Goal: Task Accomplishment & Management: Manage account settings

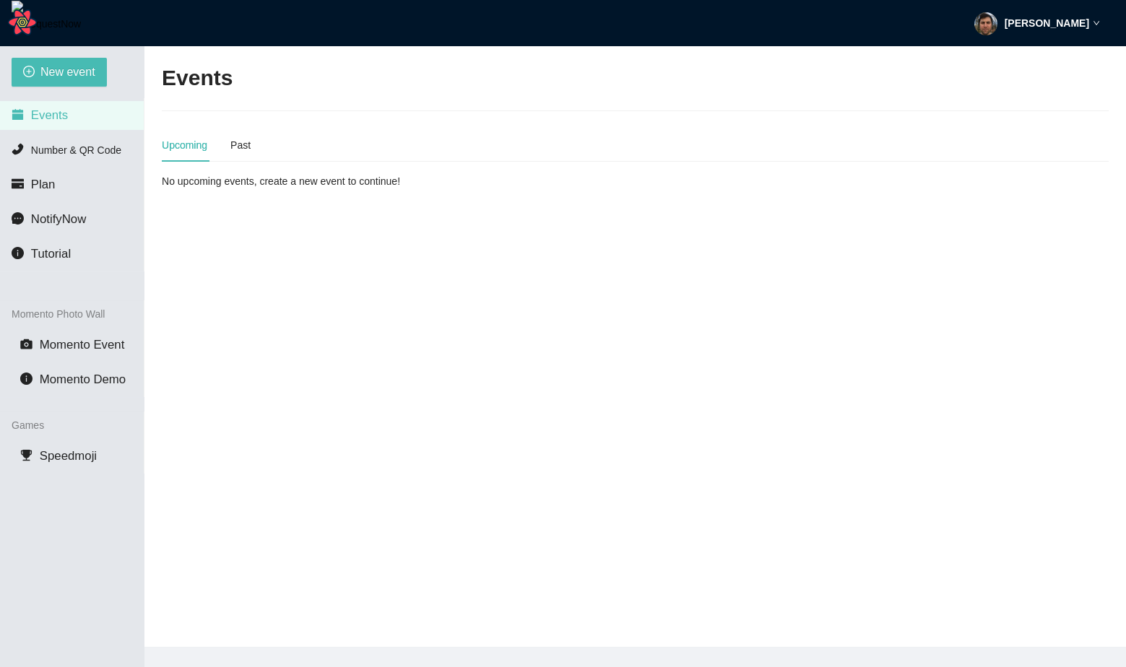
click at [1028, 6] on div "[PERSON_NAME]" at bounding box center [1037, 23] width 126 height 46
click at [1015, 60] on span "Profile" at bounding box center [1031, 63] width 35 height 14
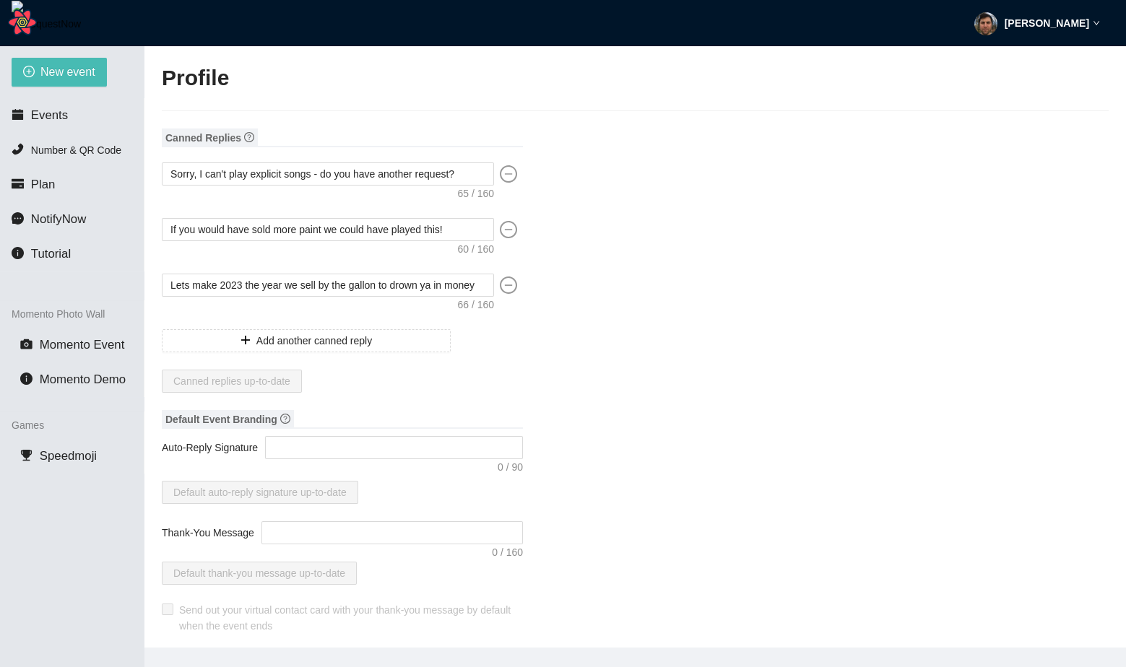
type input "[PERSON_NAME]"
type input "fadsf"
type input "DJ"
type input "[PHONE_NUMBER]"
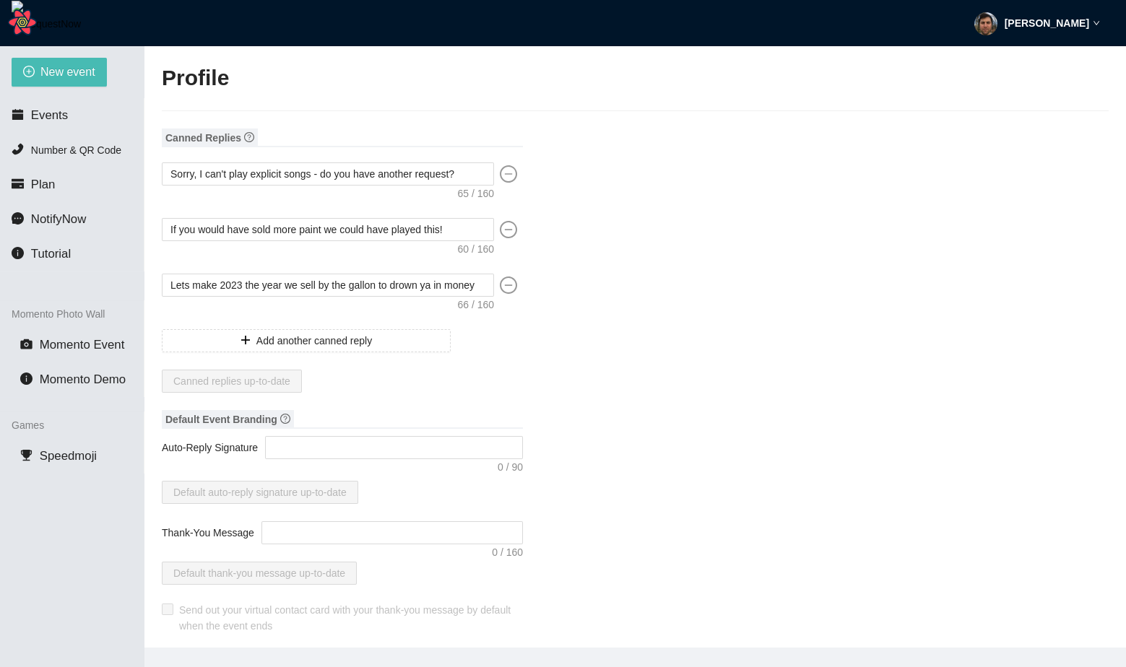
type input "[EMAIL_ADDRESS][DOMAIN_NAME]"
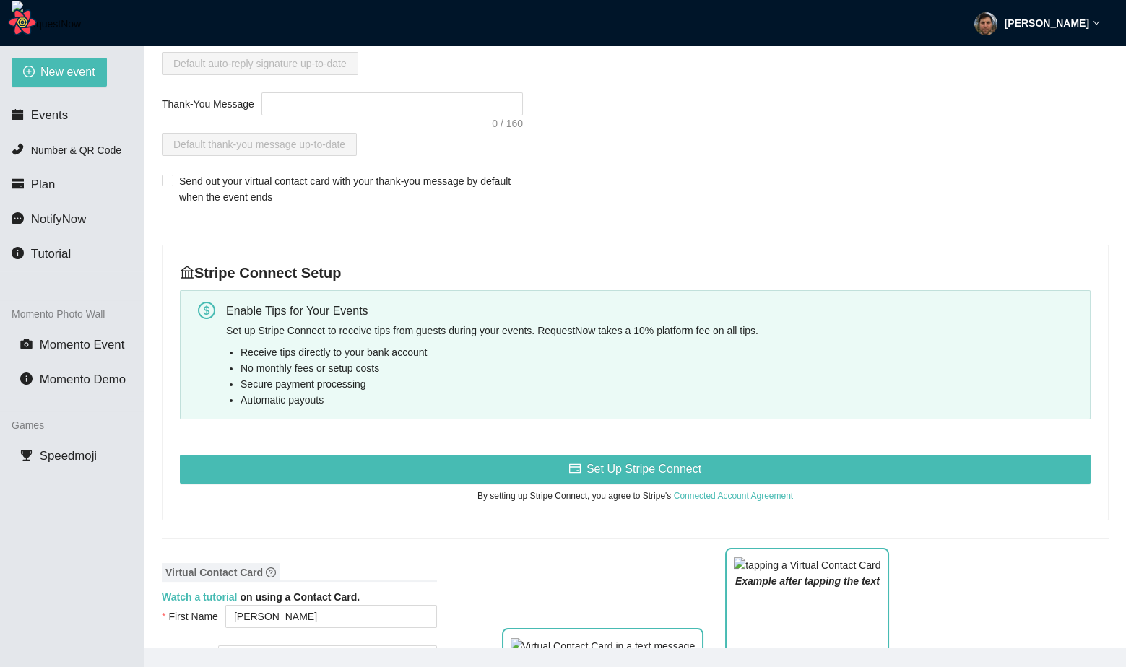
scroll to position [431, 0]
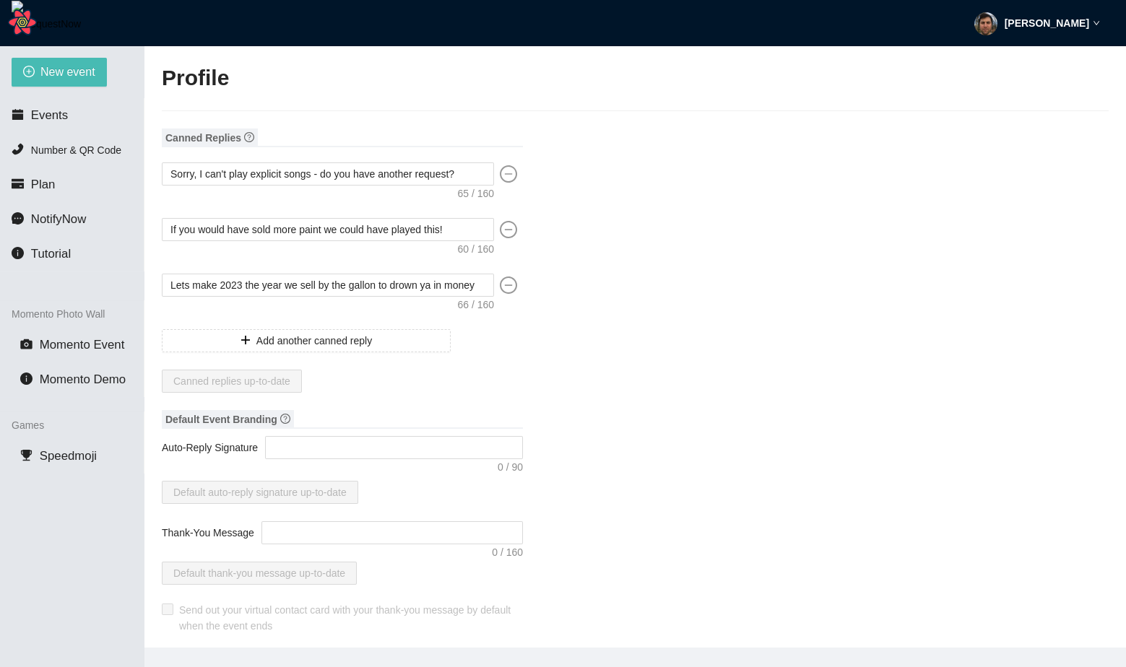
type input "[PERSON_NAME]"
type input "fadsf"
type input "DJ"
type input "[PHONE_NUMBER]"
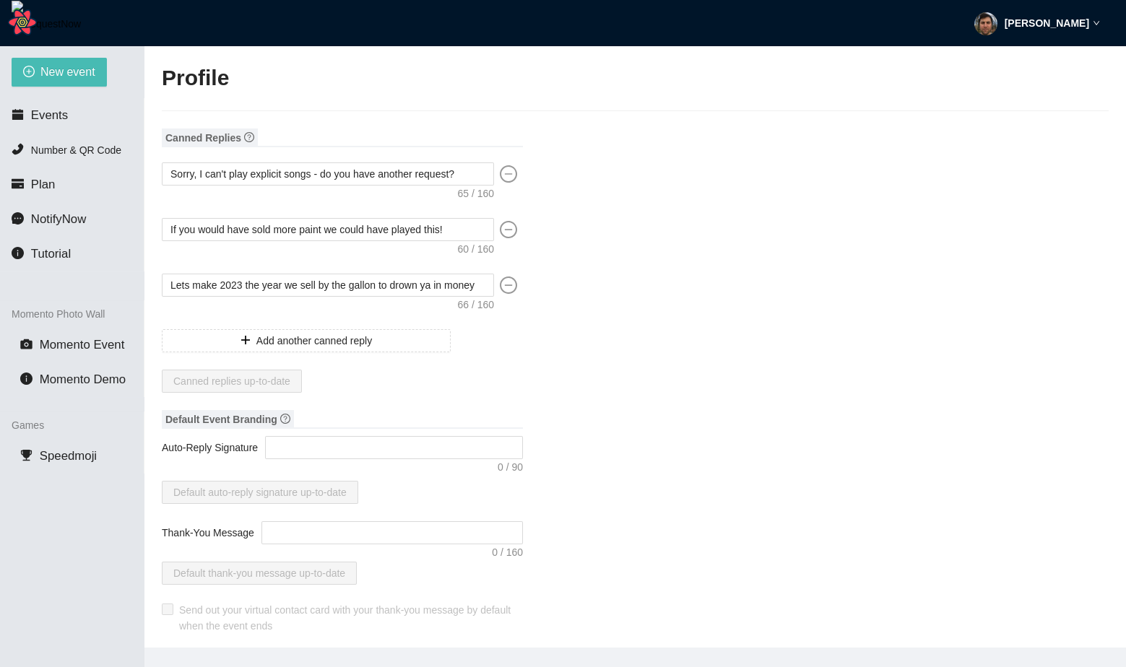
type input "[EMAIL_ADDRESS][DOMAIN_NAME]"
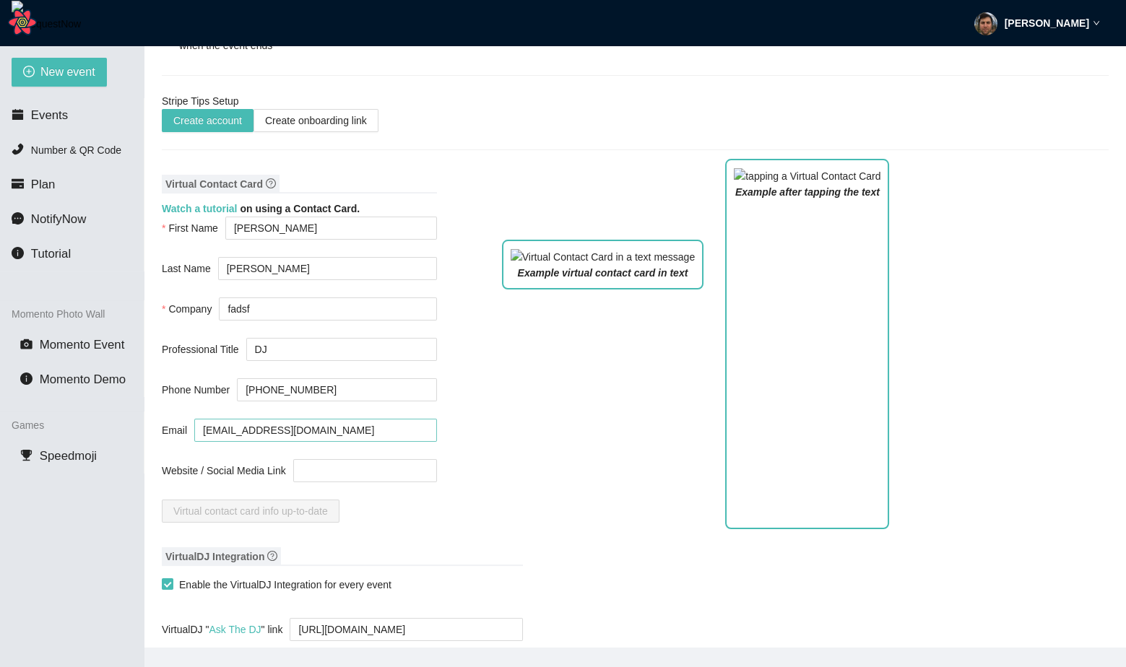
scroll to position [581, 0]
drag, startPoint x: 23, startPoint y: 23, endPoint x: 33, endPoint y: 172, distance: 149.1
click at [33, 172] on div "Matt Auerbach New event Events Number & QR Code Plan NotifyNow Tutorial Momento…" at bounding box center [563, 357] width 1126 height 714
drag, startPoint x: 20, startPoint y: 20, endPoint x: 43, endPoint y: 123, distance: 105.8
click at [43, 123] on div "Matt Auerbach New event Events Number & QR Code Plan NotifyNow Tutorial Momento…" at bounding box center [563, 357] width 1126 height 714
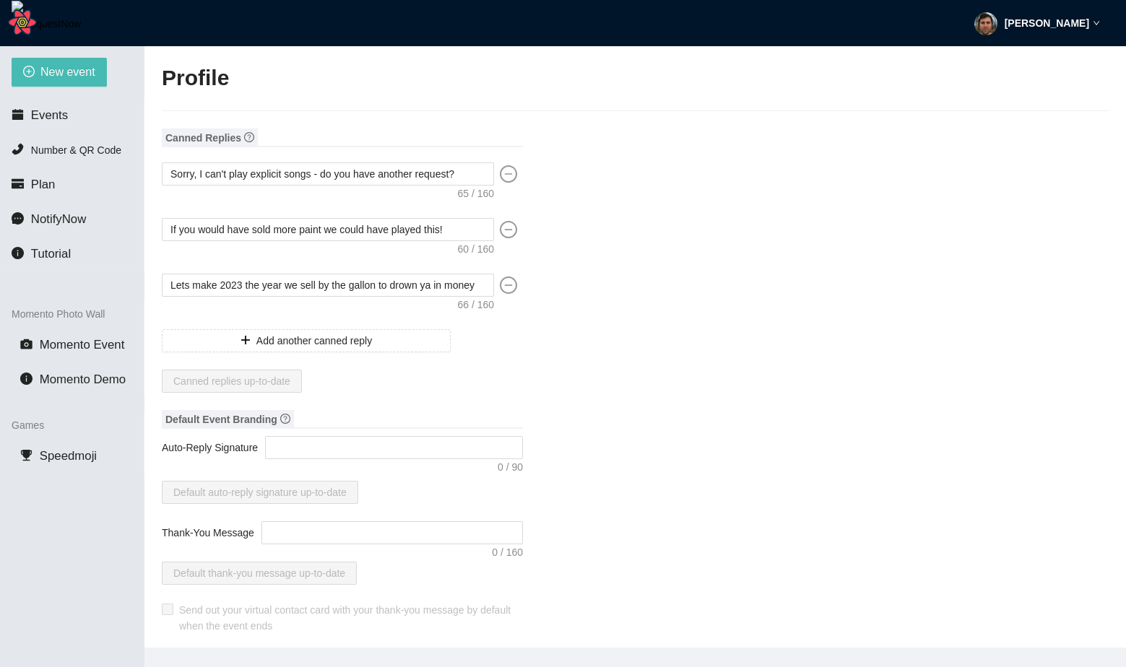
type input "[PERSON_NAME]"
type input "fadsf"
type input "DJ"
type input "[PHONE_NUMBER]"
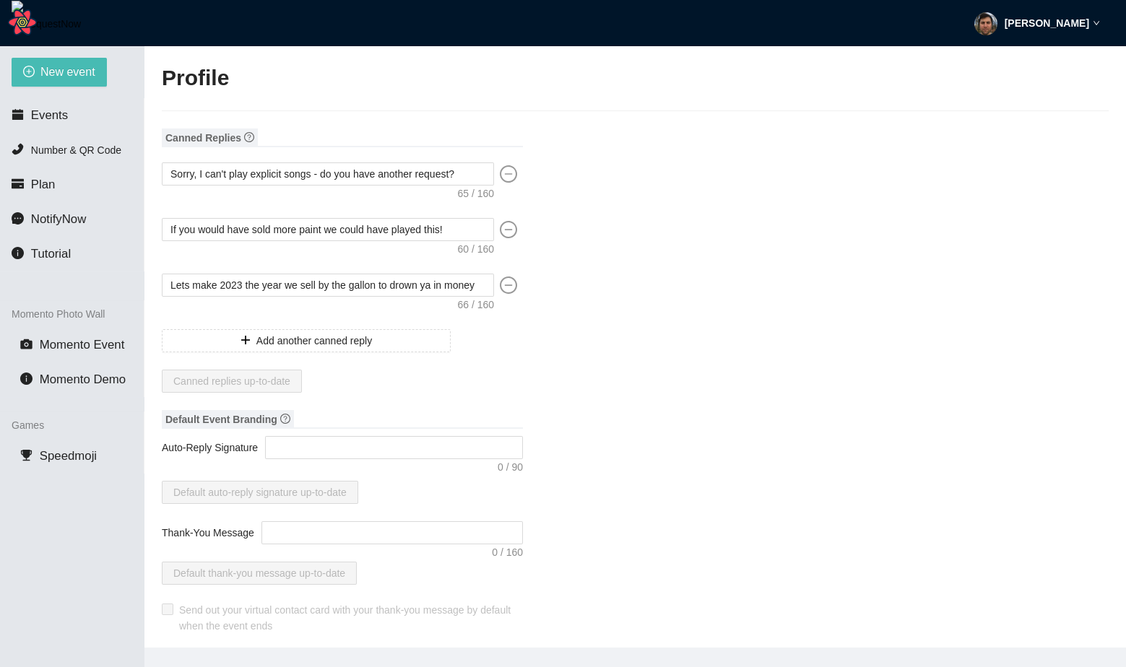
type input "[EMAIL_ADDRESS][DOMAIN_NAME]"
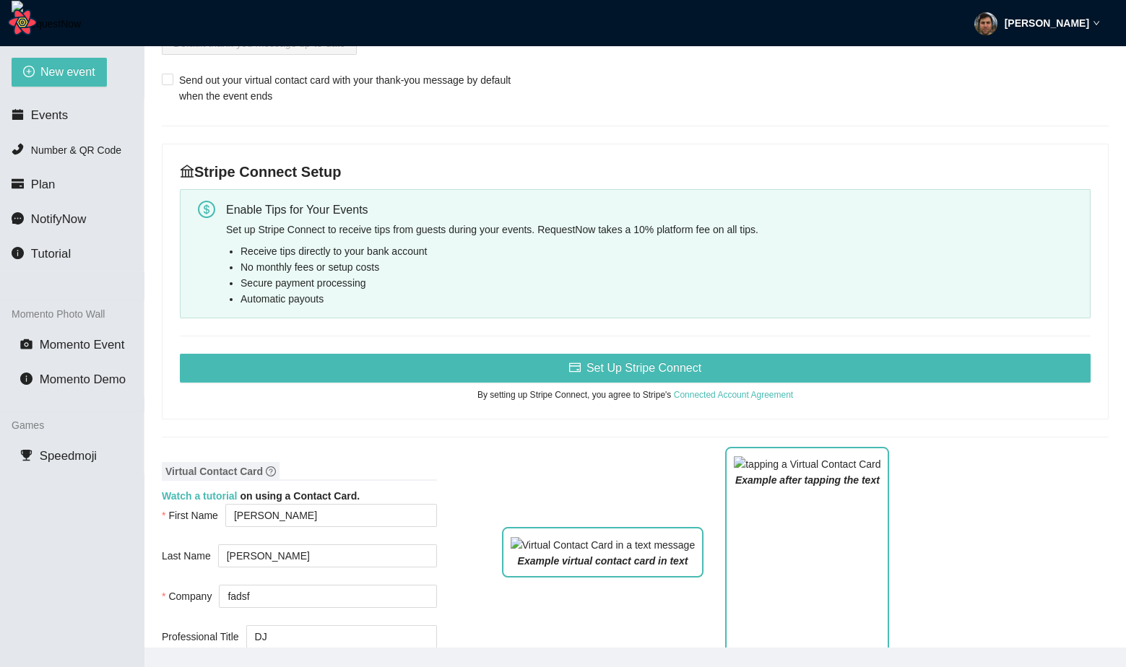
scroll to position [532, 0]
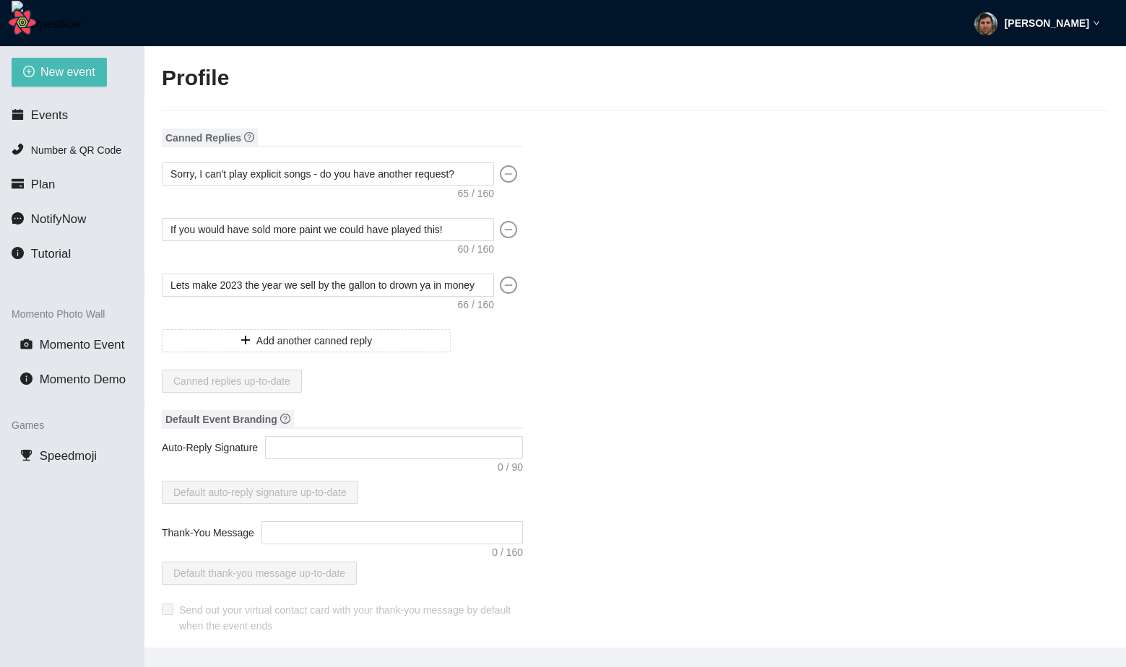
type input "[PERSON_NAME]"
type input "fadsf"
type input "DJ"
type input "[PHONE_NUMBER]"
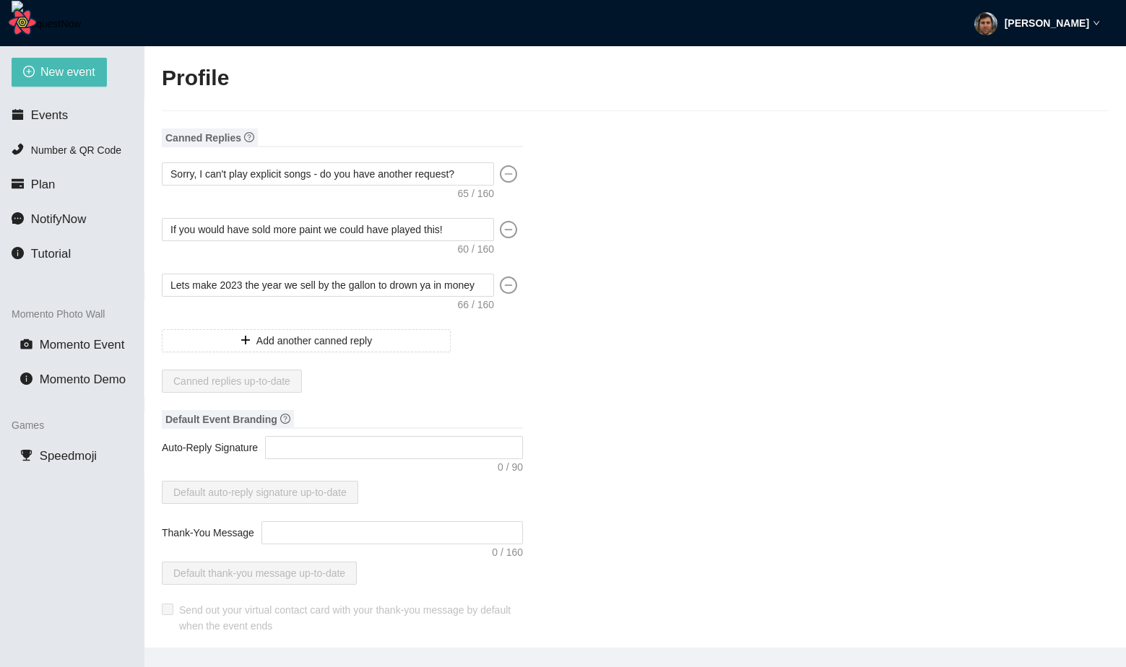
type input "[EMAIL_ADDRESS][DOMAIN_NAME]"
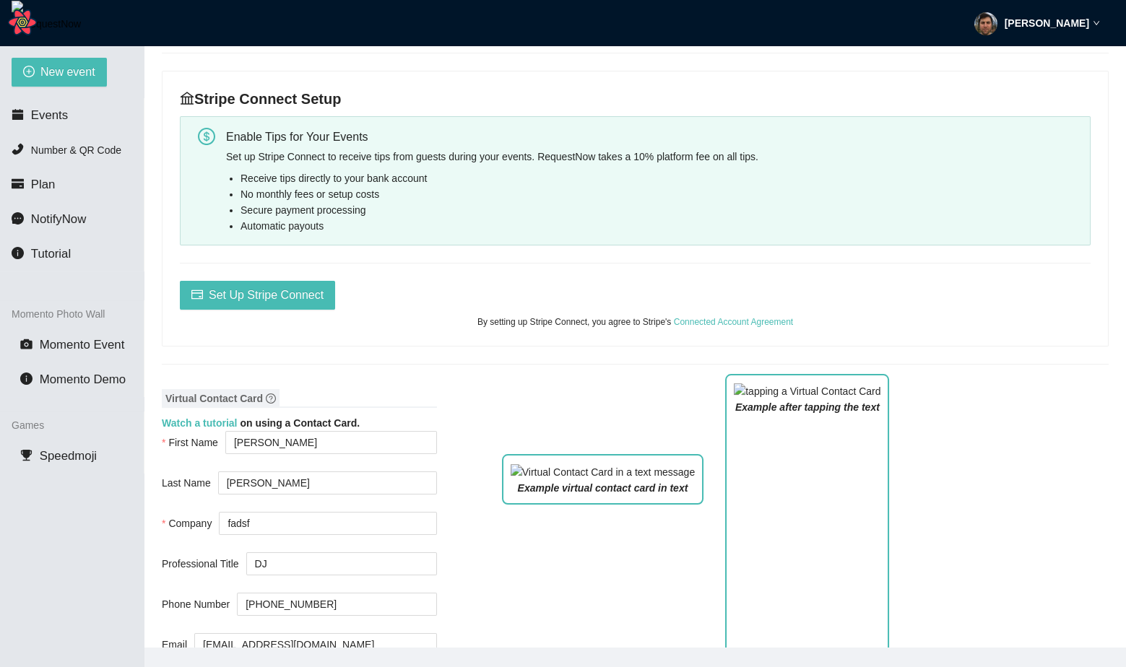
scroll to position [604, 0]
